Goal: Task Accomplishment & Management: Manage account settings

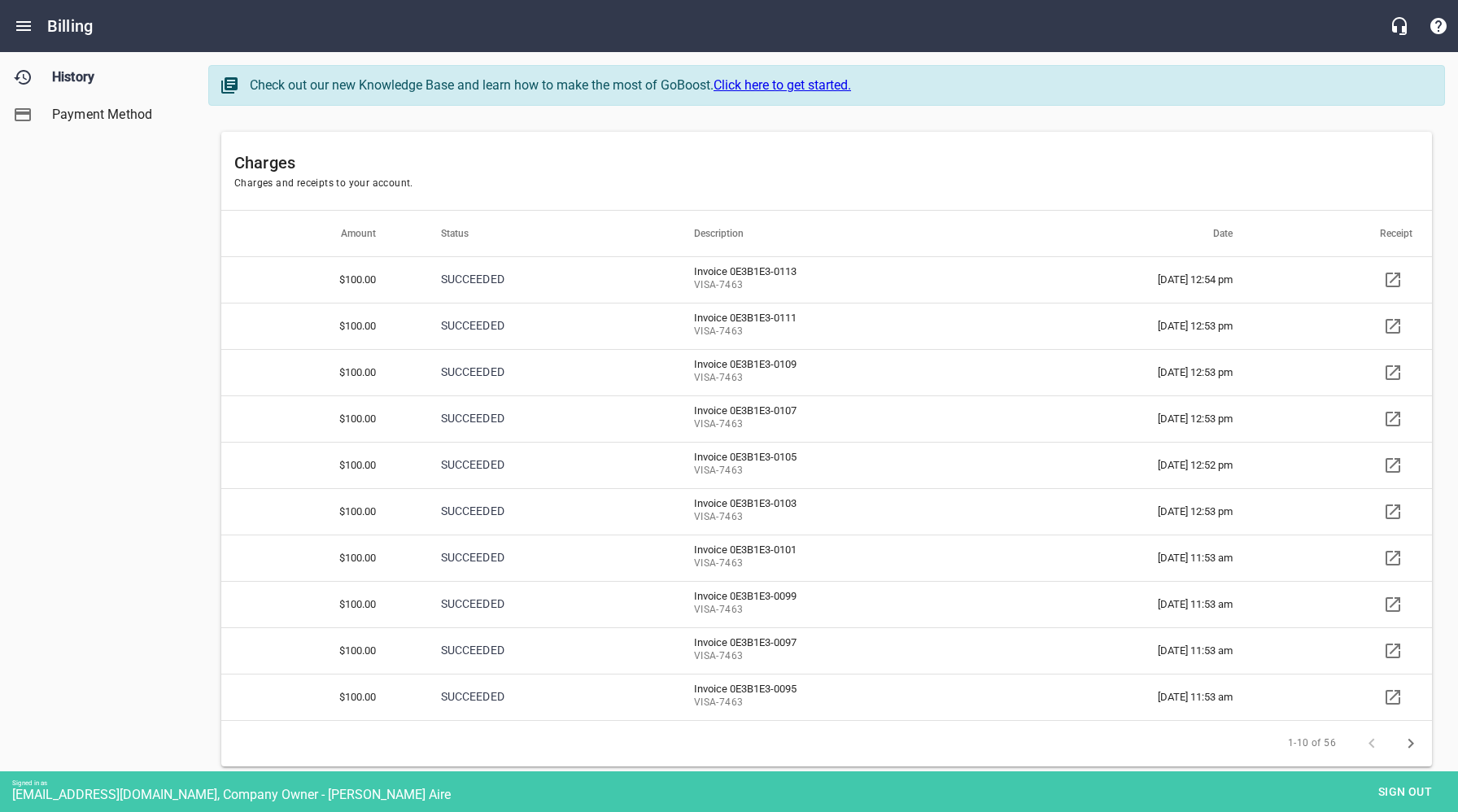
click at [1389, 278] on icon at bounding box center [1392, 279] width 20 height 20
click at [1407, 792] on span "Sign out" at bounding box center [1404, 792] width 68 height 20
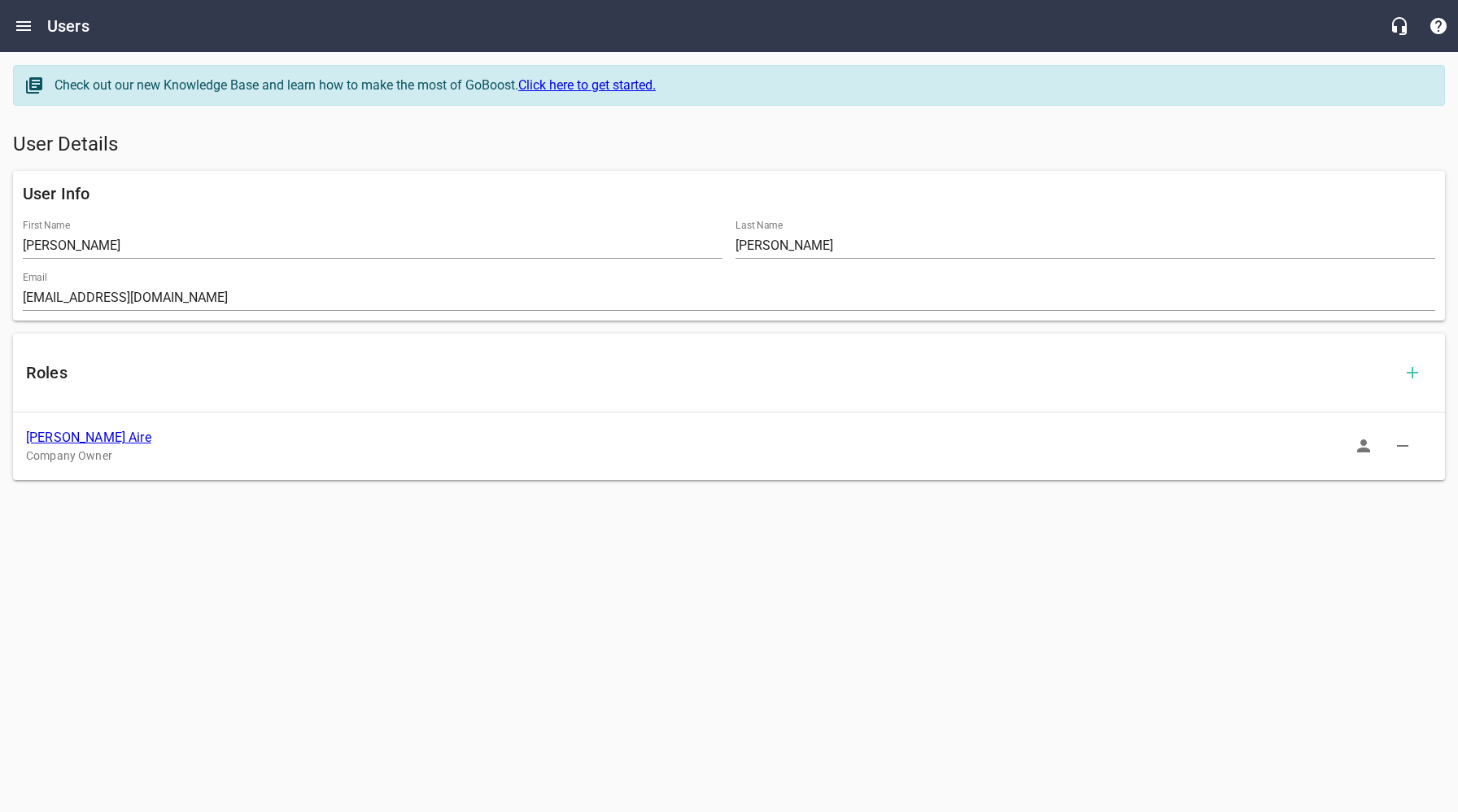
click at [67, 446] on span "[PERSON_NAME] Aire" at bounding box center [716, 437] width 1380 height 20
click at [63, 439] on link "[PERSON_NAME] Aire" at bounding box center [88, 437] width 126 height 16
